Goal: Information Seeking & Learning: Learn about a topic

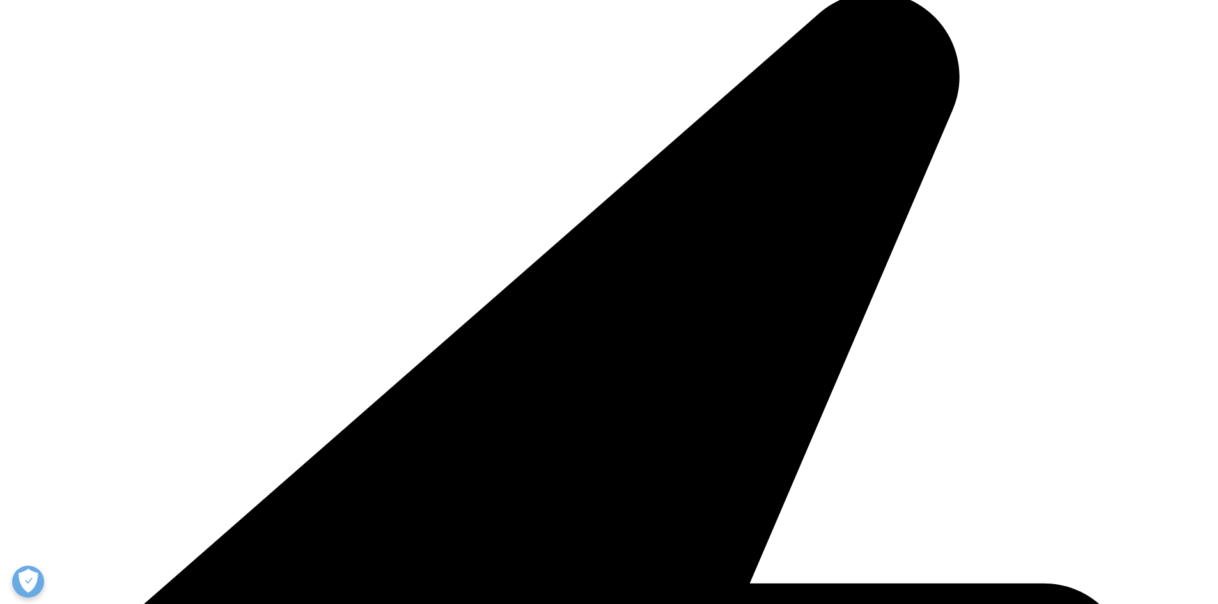
scroll to position [512, 0]
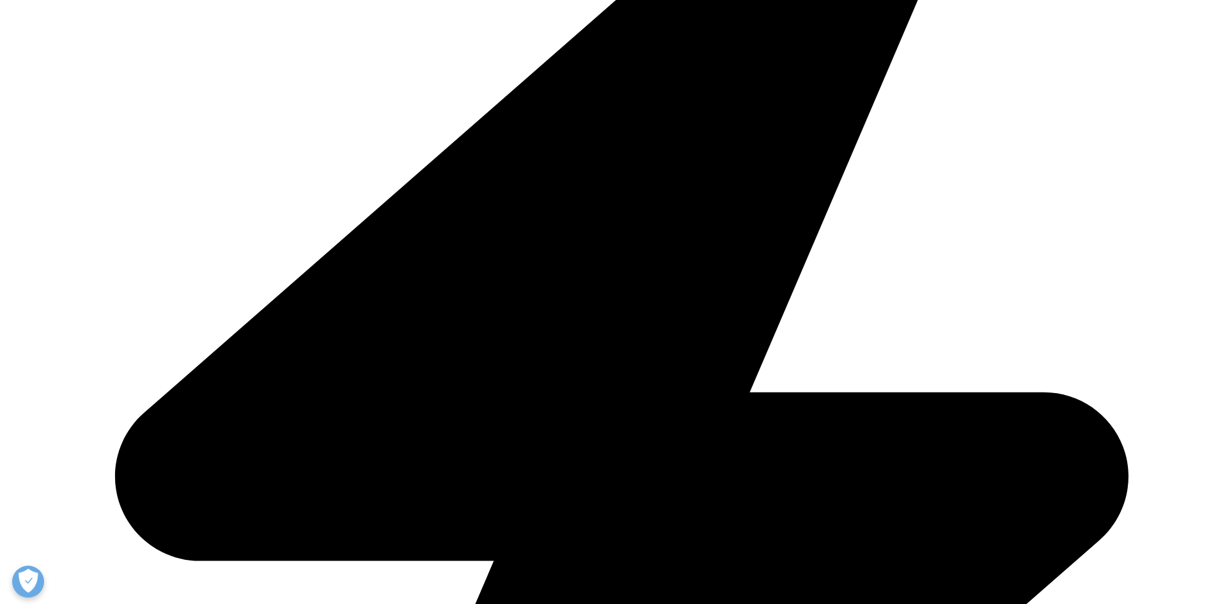
drag, startPoint x: 352, startPoint y: 274, endPoint x: 374, endPoint y: 333, distance: 63.6
drag, startPoint x: 377, startPoint y: 333, endPoint x: 349, endPoint y: 265, distance: 72.8
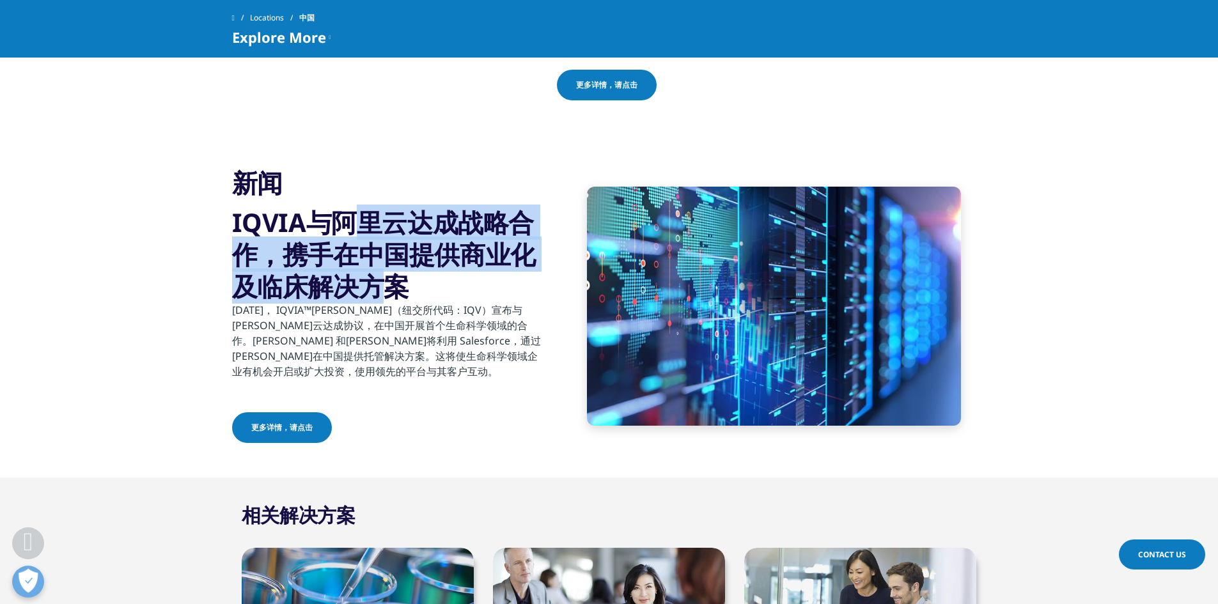
click at [349, 265] on h3 "IQVIA与阿里云达成战略合作，携手在中国提供商业化及临床解决方案" at bounding box center [387, 255] width 310 height 96
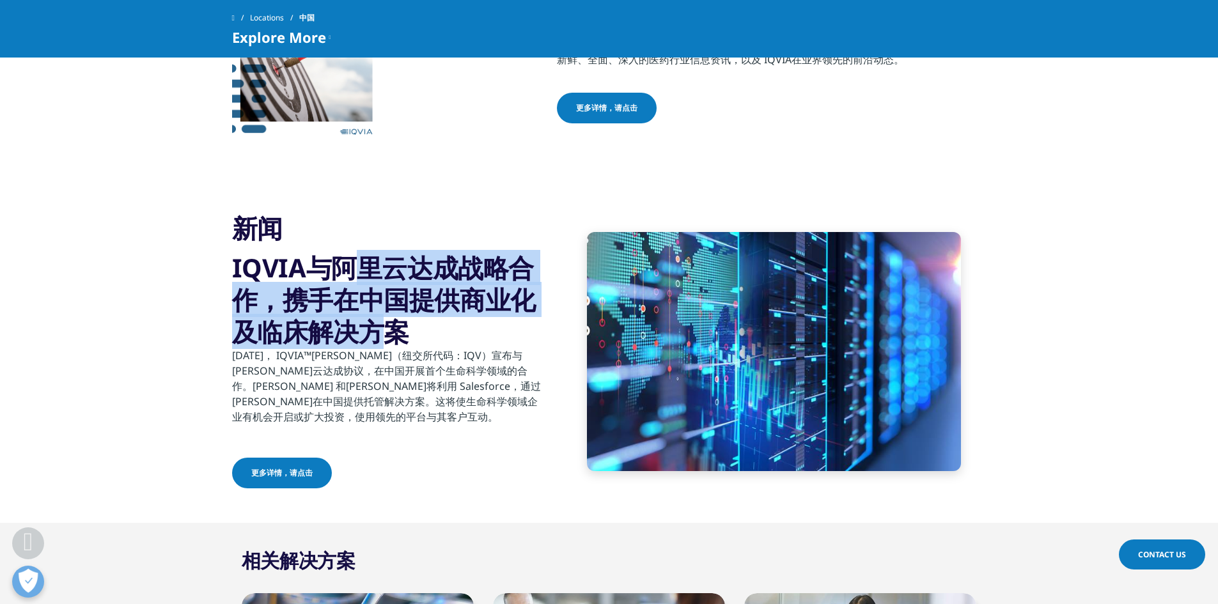
drag, startPoint x: 375, startPoint y: 324, endPoint x: 379, endPoint y: 338, distance: 14.6
click at [379, 338] on h3 "IQVIA与阿里云达成战略合作，携手在中国提供商业化及临床解决方案" at bounding box center [387, 300] width 310 height 96
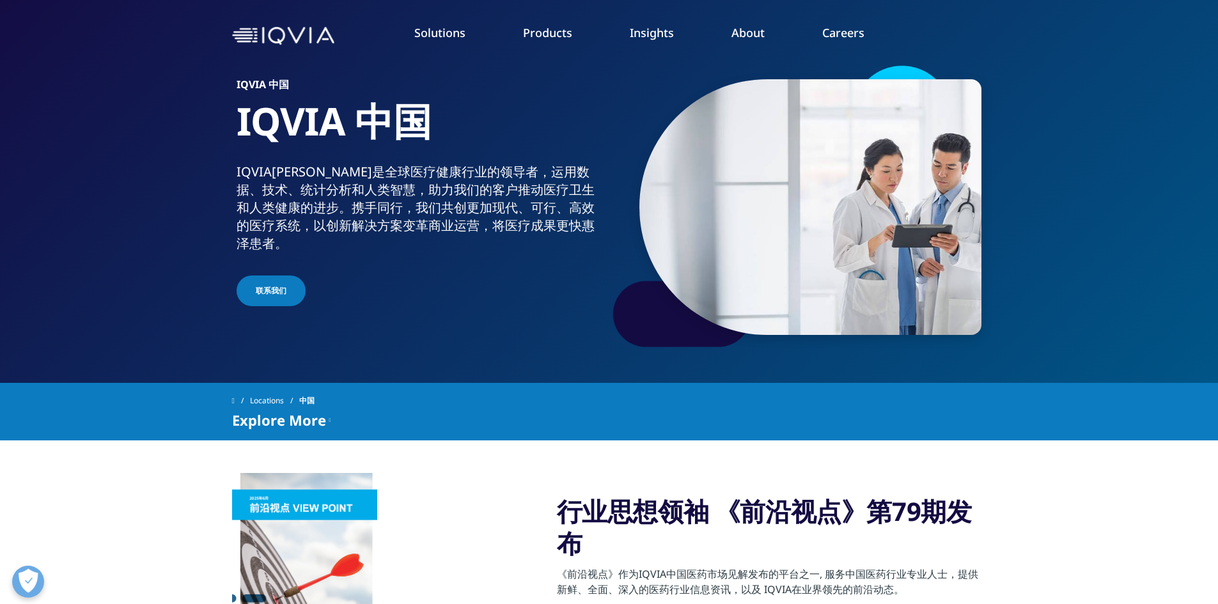
scroll to position [0, 0]
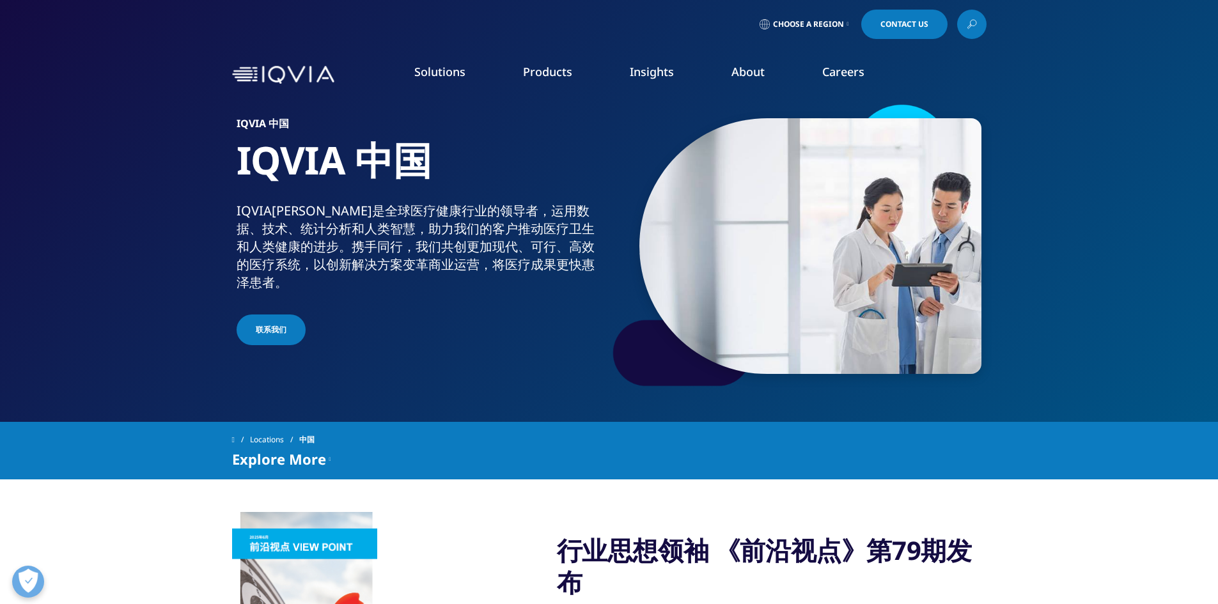
click at [738, 70] on link "About" at bounding box center [748, 71] width 33 height 15
click at [608, 413] on div "Your healthcare data deserves more than just a cloud. The IQVIA Human Data Scie…" at bounding box center [781, 281] width 873 height 352
click at [751, 72] on link "About" at bounding box center [748, 71] width 33 height 15
click at [365, 171] on link "Our Story" at bounding box center [490, 172] width 291 height 14
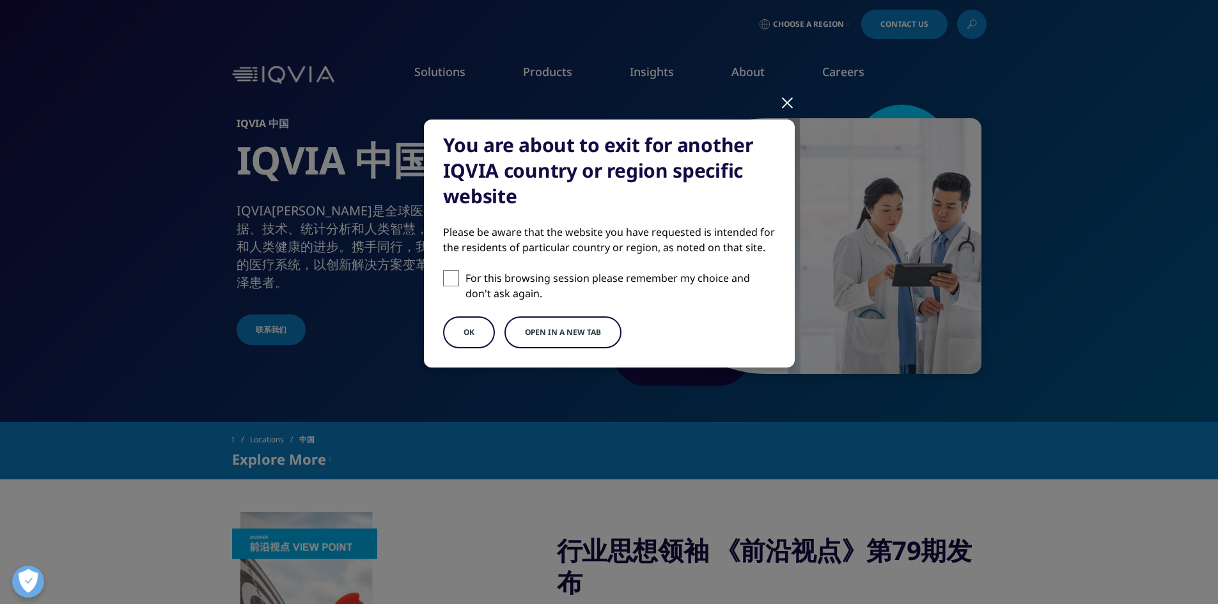
click at [788, 102] on div at bounding box center [787, 101] width 15 height 35
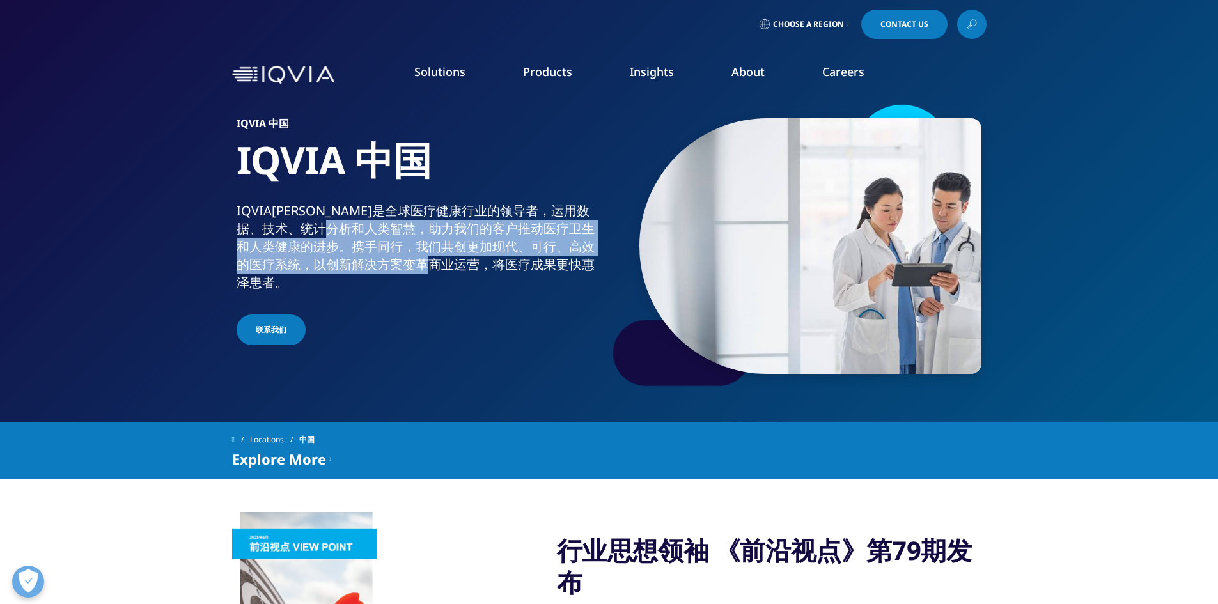
drag, startPoint x: 373, startPoint y: 230, endPoint x: 478, endPoint y: 257, distance: 108.9
click at [478, 257] on div "IQVIA艾昆纬是全球医疗健康行业的领导者，运用数据、技术、统计分析和人类智慧，助力我们的客户推动医疗卫生和人类健康的进步。携手同行，我们共创更加现代、可行、…" at bounding box center [421, 247] width 368 height 90
click at [479, 258] on div "IQVIA艾昆纬是全球医疗健康行业的领导者，运用数据、技术、统计分析和人类智慧，助力我们的客户推动医疗卫生和人类健康的进步。携手同行，我们共创更加现代、可行、…" at bounding box center [421, 247] width 368 height 90
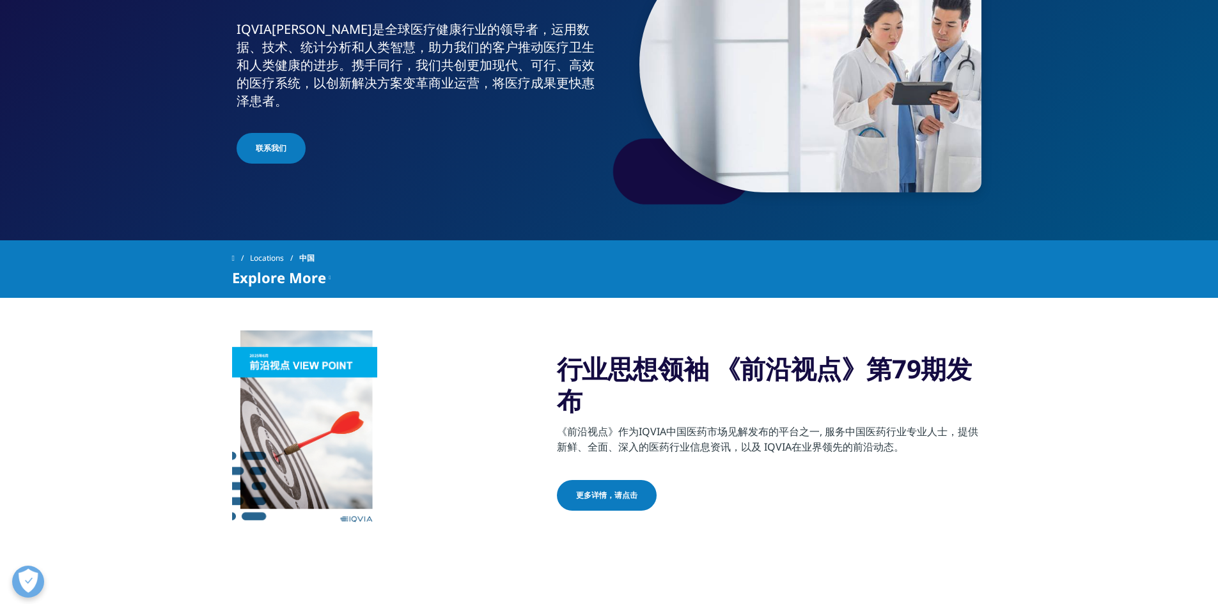
scroll to position [192, 0]
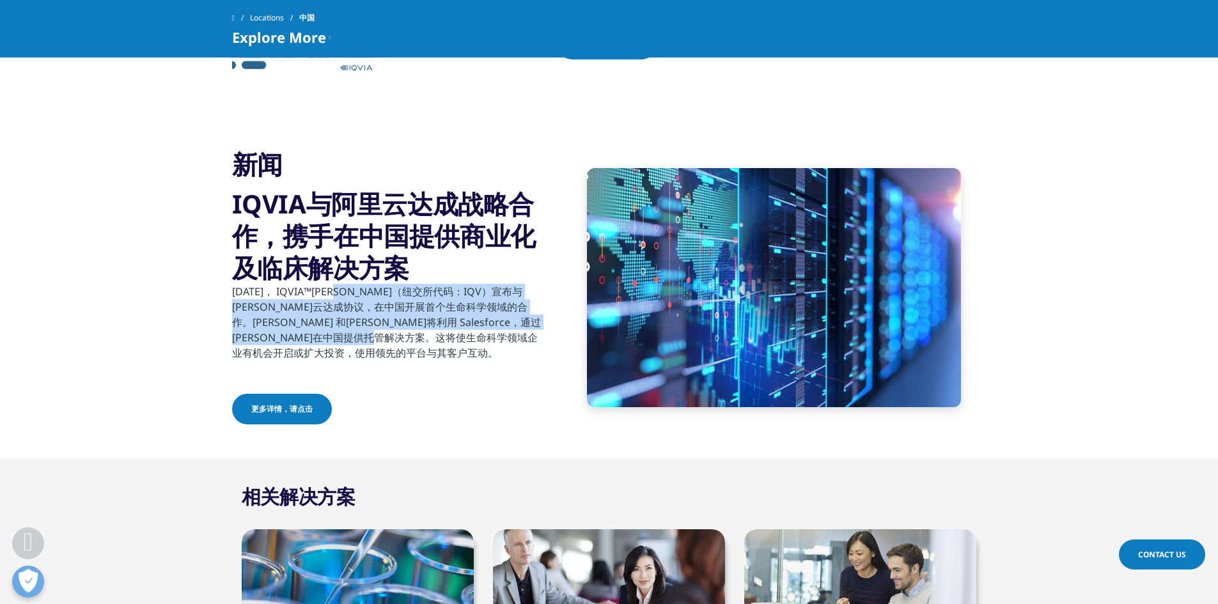
drag, startPoint x: 345, startPoint y: 295, endPoint x: 423, endPoint y: 376, distance: 112.2
click at [411, 368] on p "[DATE]， IQVIA™[PERSON_NAME]（纽交所代码：IQV）宣布与[PERSON_NAME]云达成协议，在中国开展首个生命科学领域的合作。[P…" at bounding box center [387, 326] width 310 height 84
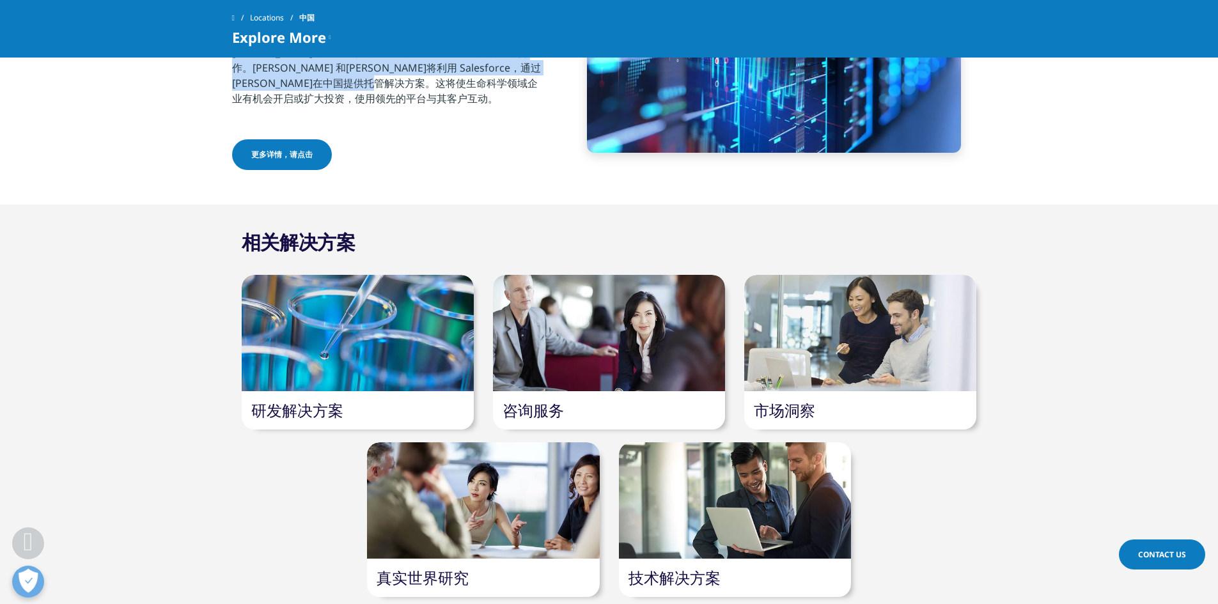
scroll to position [895, 0]
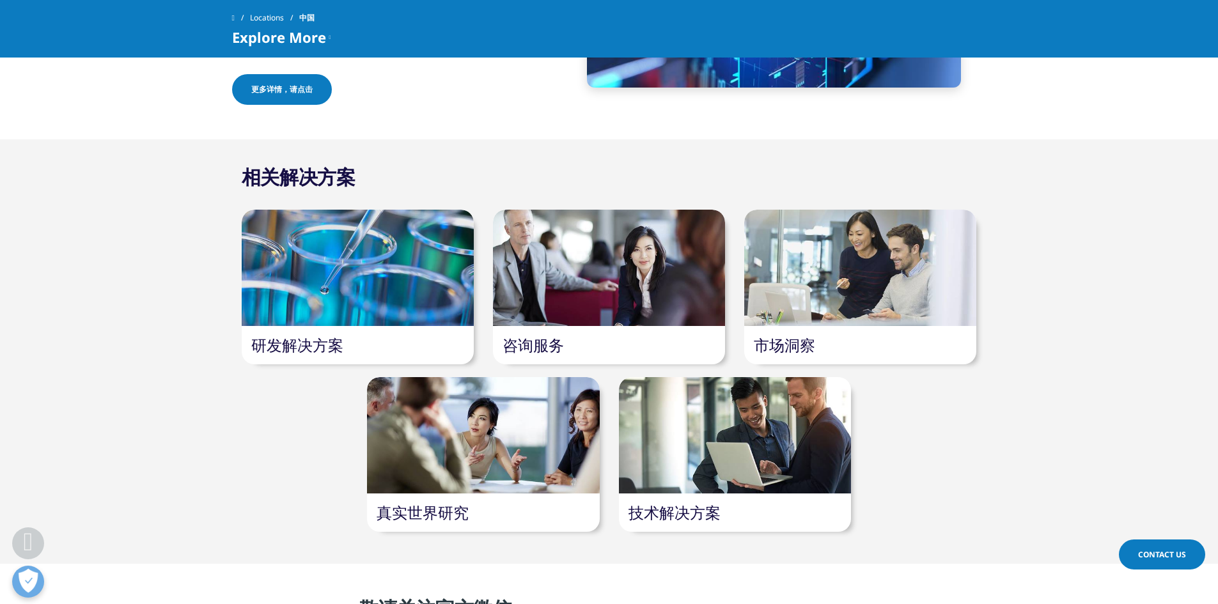
click at [283, 98] on link "更多详情，请点击" at bounding box center [282, 89] width 100 height 31
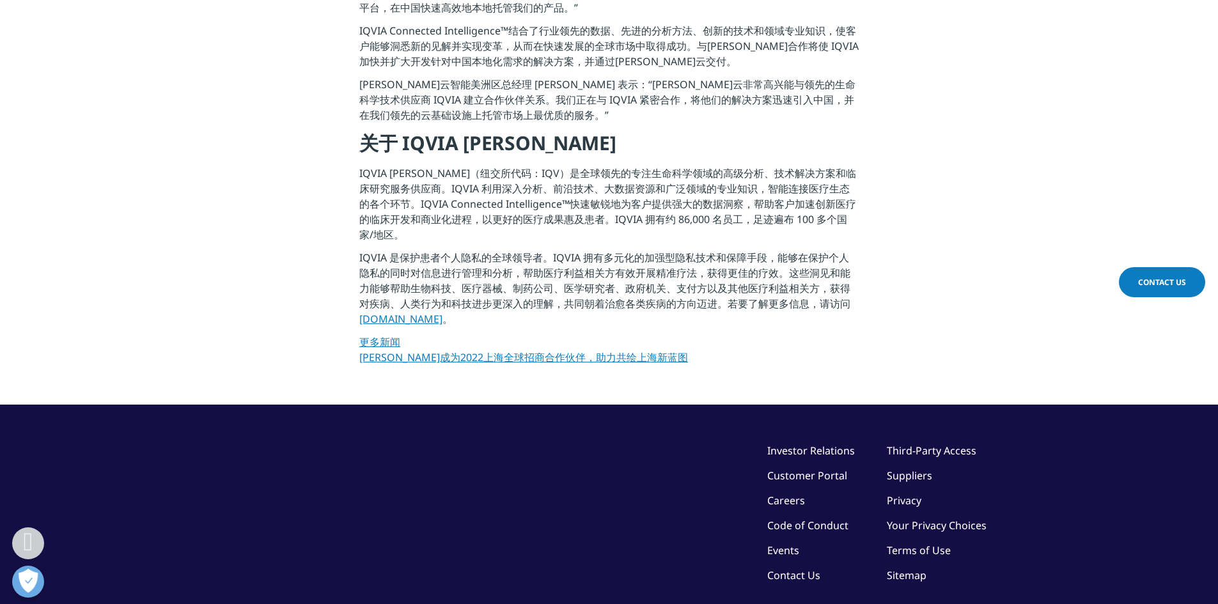
scroll to position [512, 0]
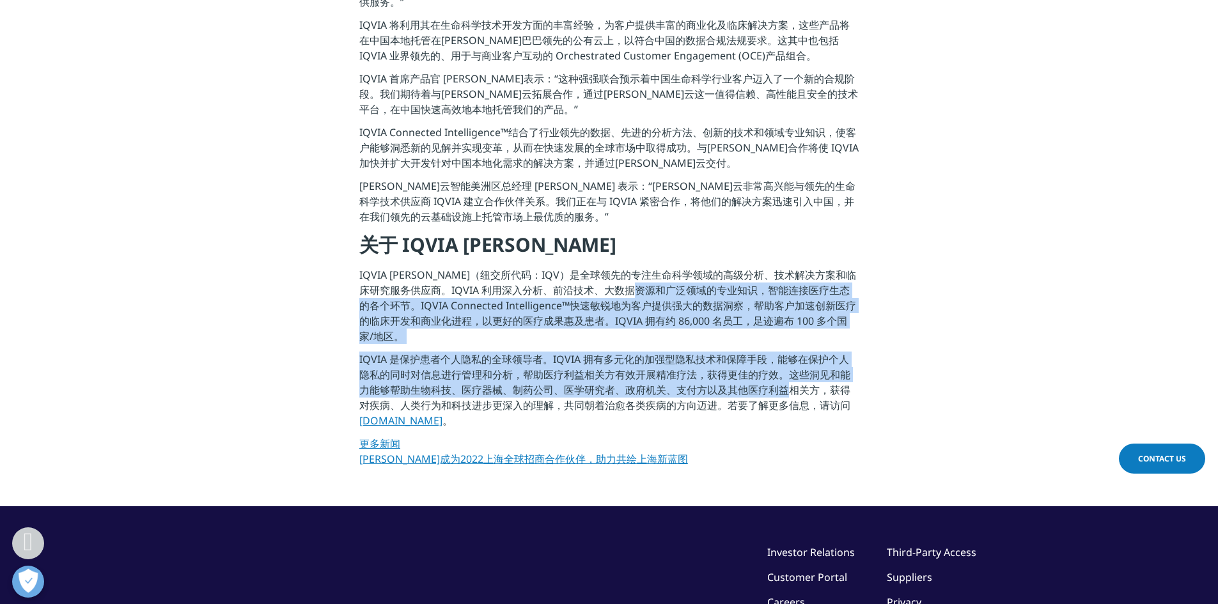
drag, startPoint x: 780, startPoint y: 358, endPoint x: 677, endPoint y: 271, distance: 134.8
click at [677, 271] on div "[DATE]， IQVIA™[PERSON_NAME]（纽交所代码：IQV）宣布与[PERSON_NAME]云达成协议，在中国开展首个生命科学领域的合作。[P…" at bounding box center [609, 192] width 500 height 565
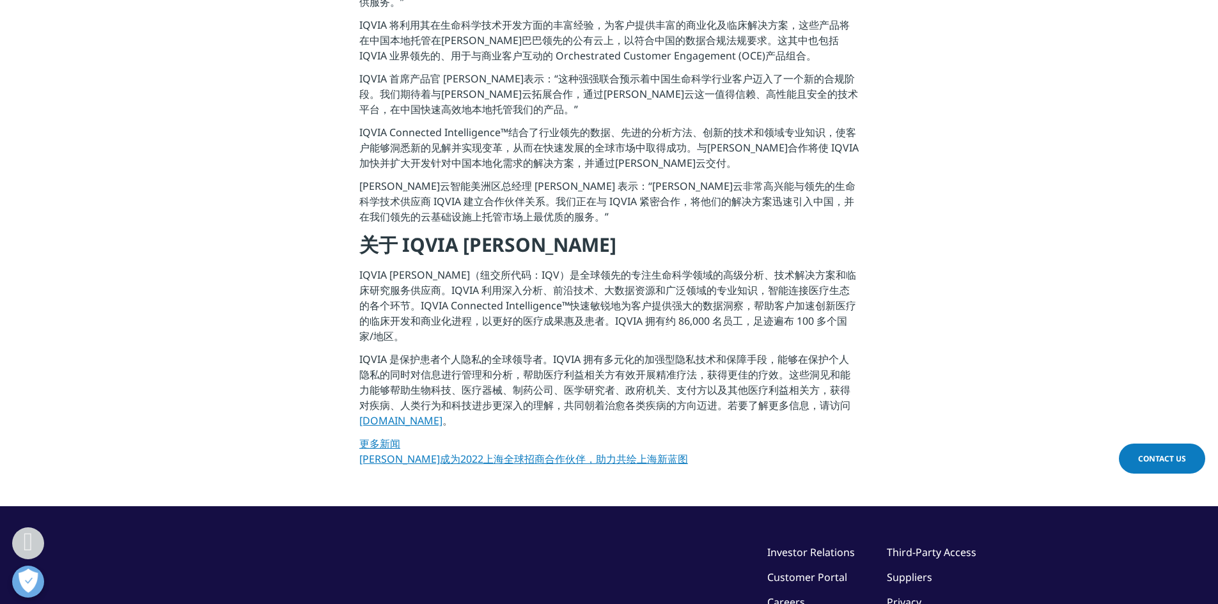
click at [669, 275] on p "IQVIA [PERSON_NAME]（纽交所代码：IQV）是全球领先的专注生命科学领域的高级分析、技术解决方案和临床研究服务供应商。IQVIA 利用深入分析…" at bounding box center [609, 309] width 500 height 84
